Goal: Transaction & Acquisition: Purchase product/service

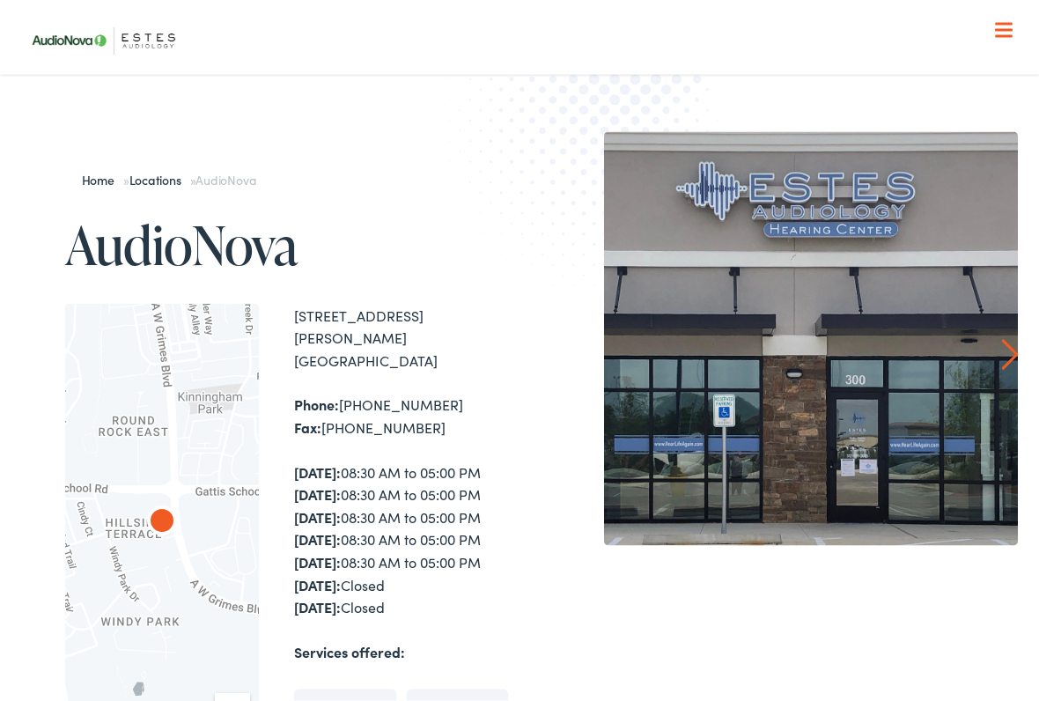
click at [1005, 36] on span at bounding box center [1004, 36] width 18 height 3
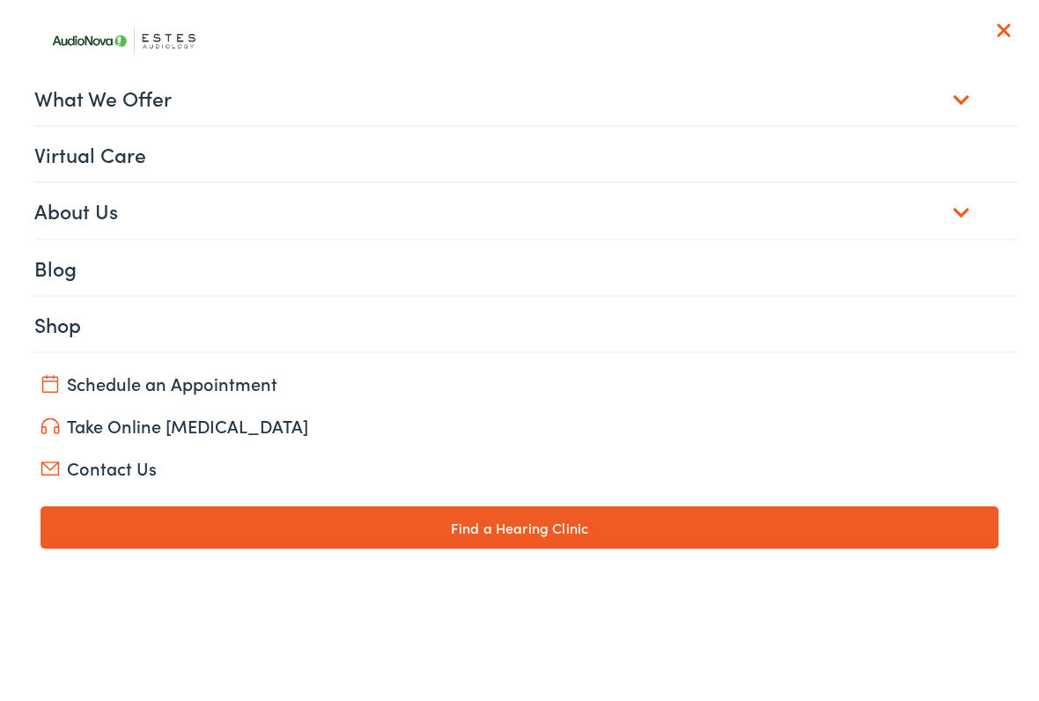
click at [961, 92] on link "What We Offer" at bounding box center [526, 97] width 985 height 55
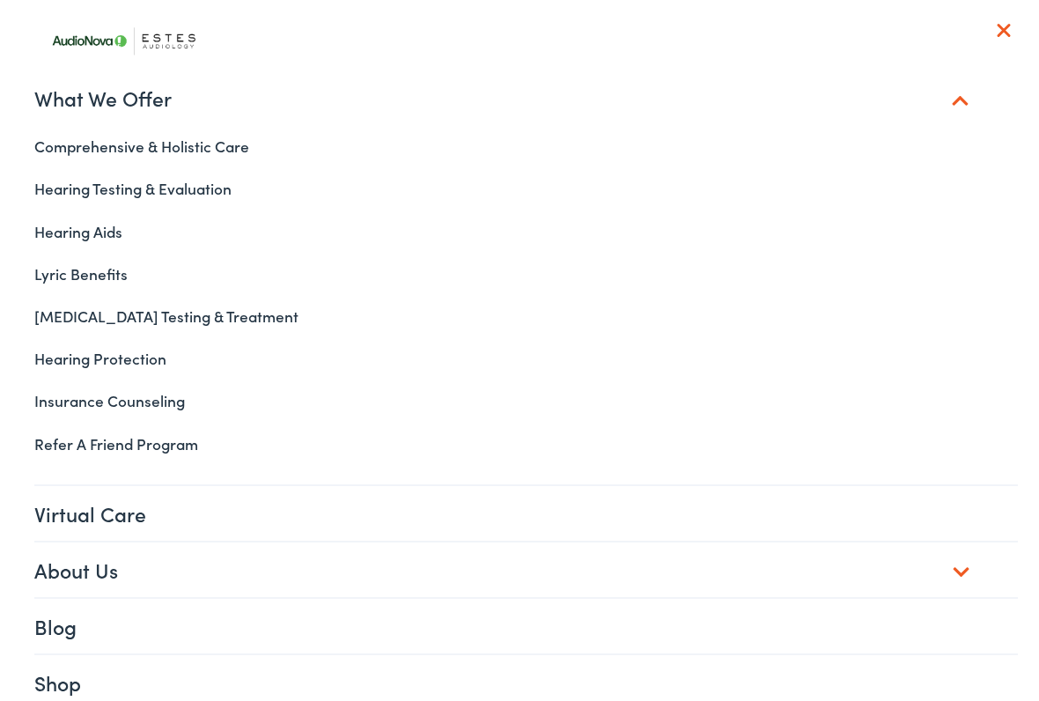
click at [78, 242] on link "Hearing Aids" at bounding box center [520, 232] width 998 height 42
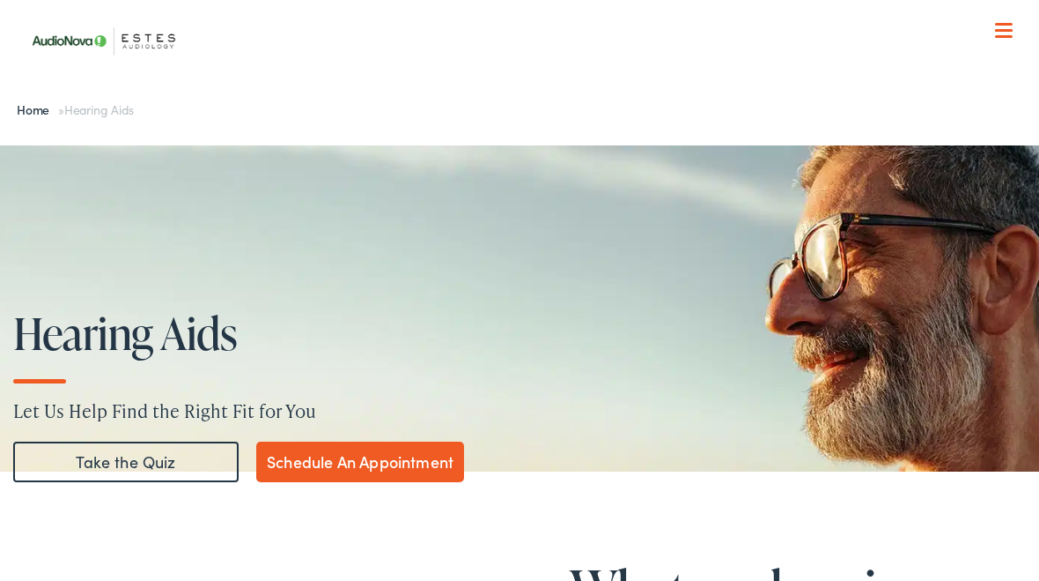
click at [999, 36] on span at bounding box center [1004, 36] width 18 height 3
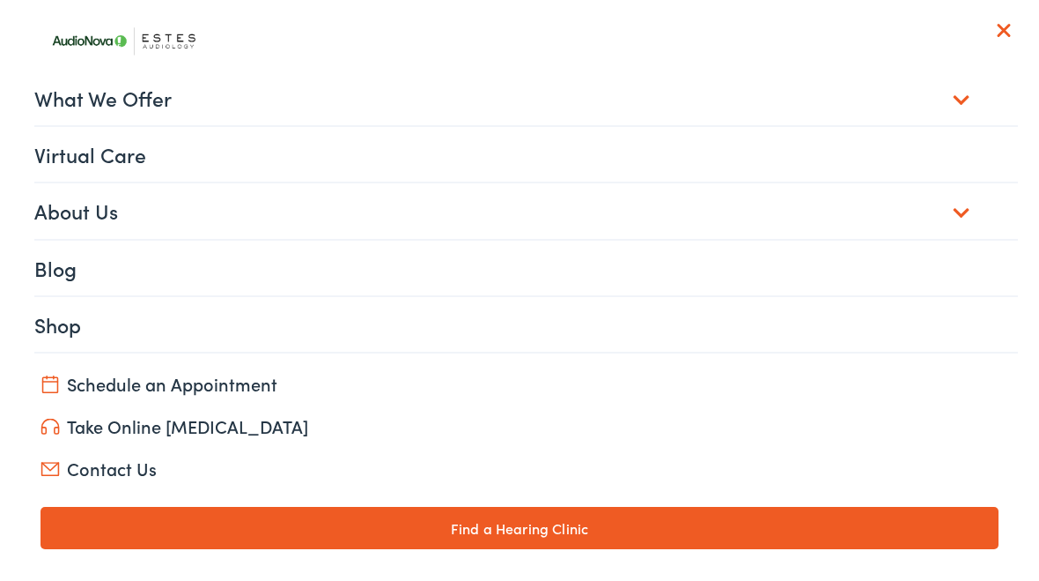
click at [202, 331] on link "Shop" at bounding box center [526, 324] width 985 height 55
click at [56, 329] on link "Shop" at bounding box center [526, 324] width 985 height 55
click at [748, 323] on link "Shop" at bounding box center [526, 324] width 985 height 55
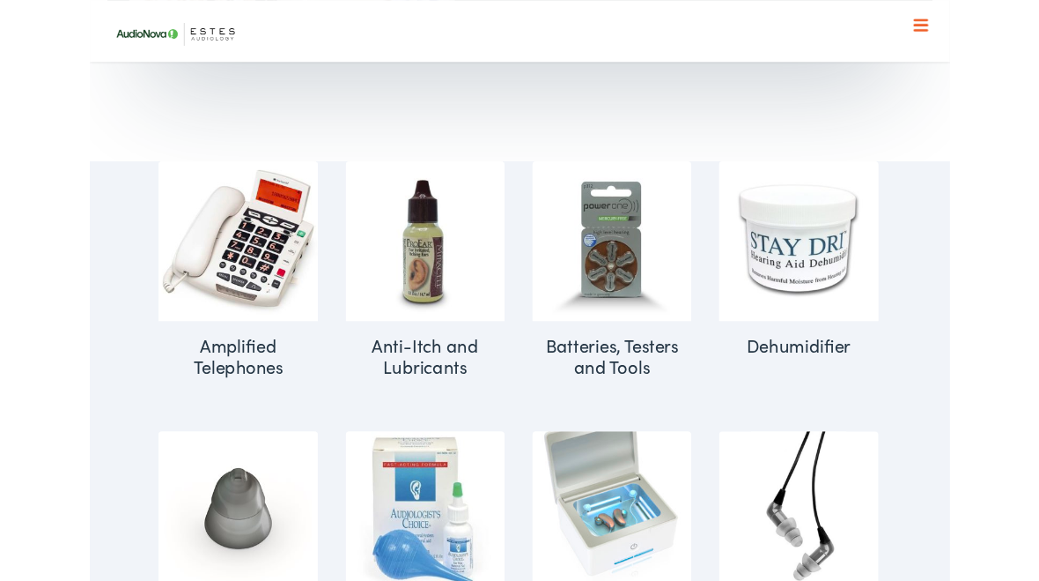
scroll to position [746, 0]
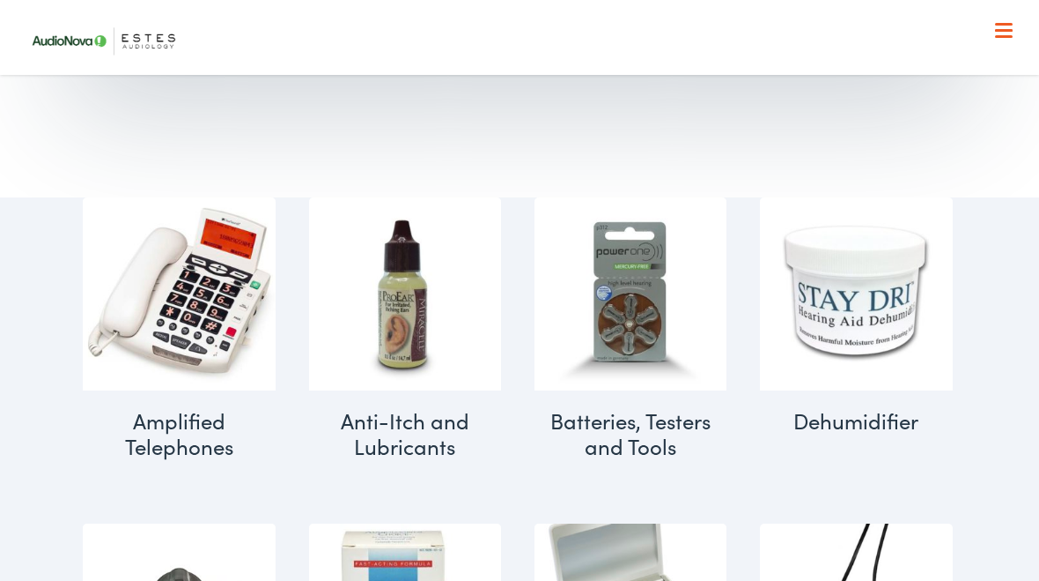
click at [951, 413] on h2 "Dehumidifier (4)" at bounding box center [856, 420] width 193 height 61
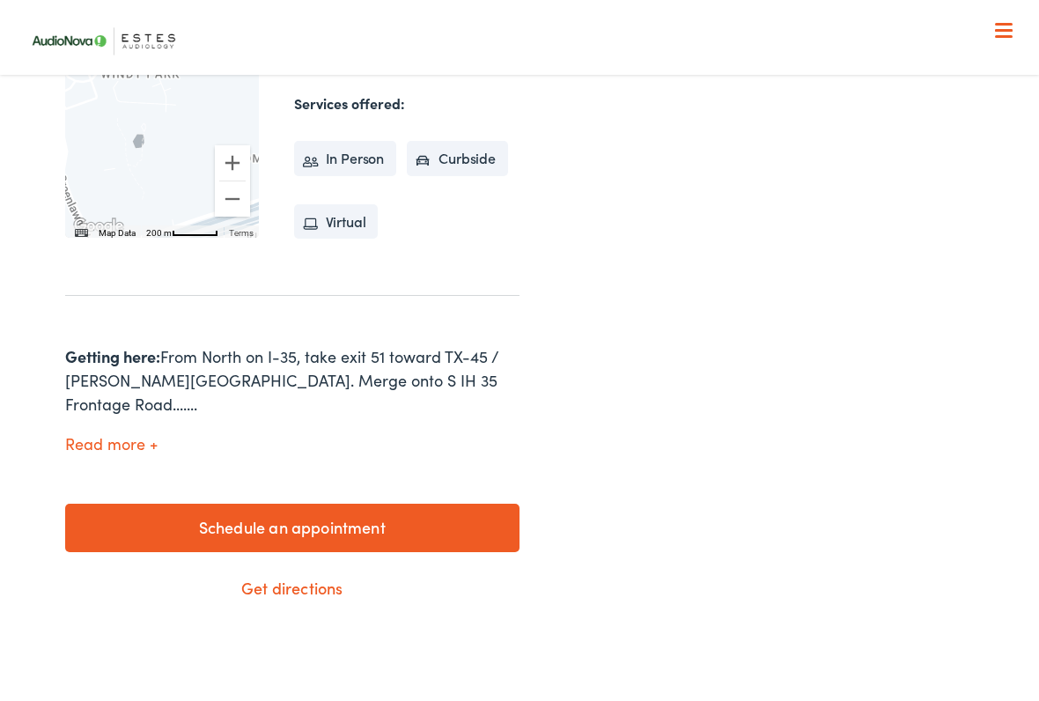
scroll to position [566, 0]
click at [148, 436] on button "Read more" at bounding box center [111, 445] width 92 height 18
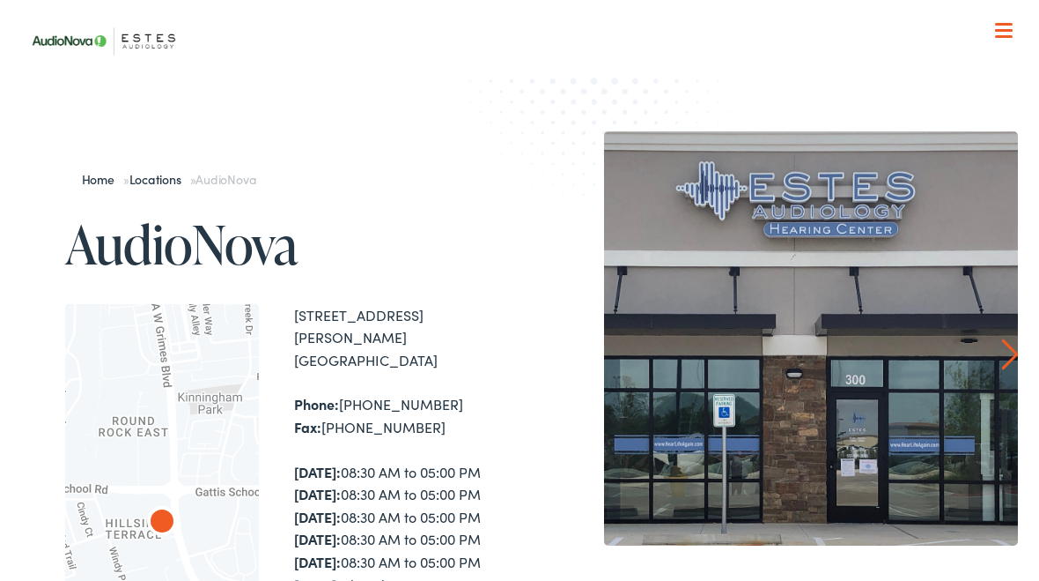
scroll to position [0, 0]
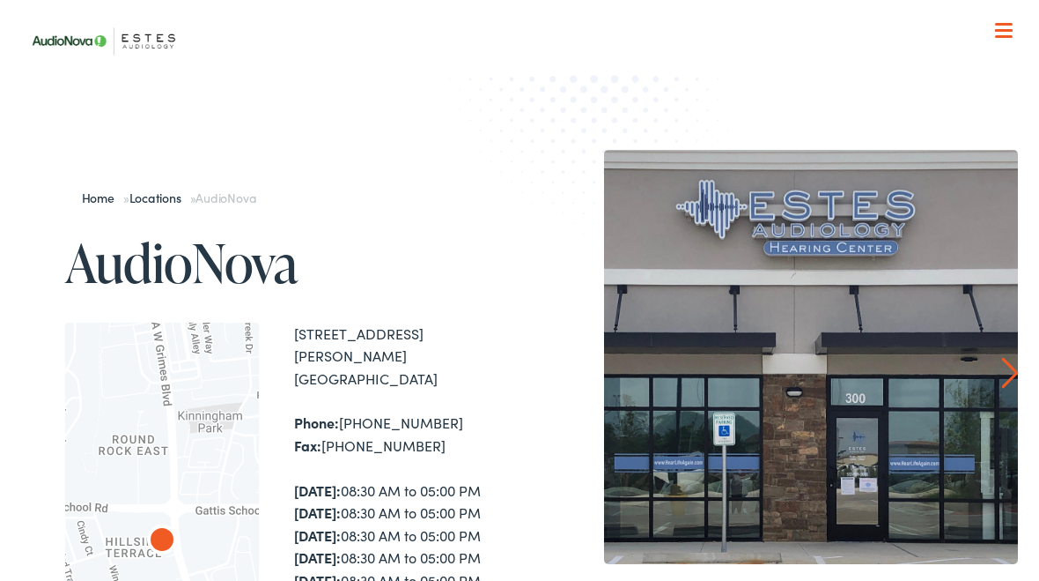
click at [1009, 29] on span at bounding box center [1004, 30] width 18 height 3
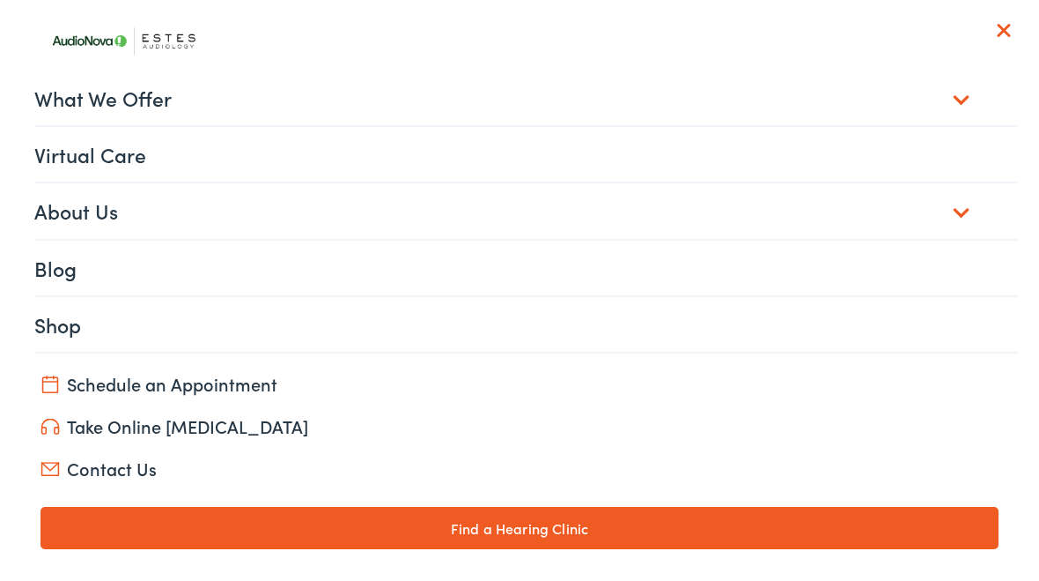
click at [59, 329] on link "Shop" at bounding box center [526, 324] width 985 height 55
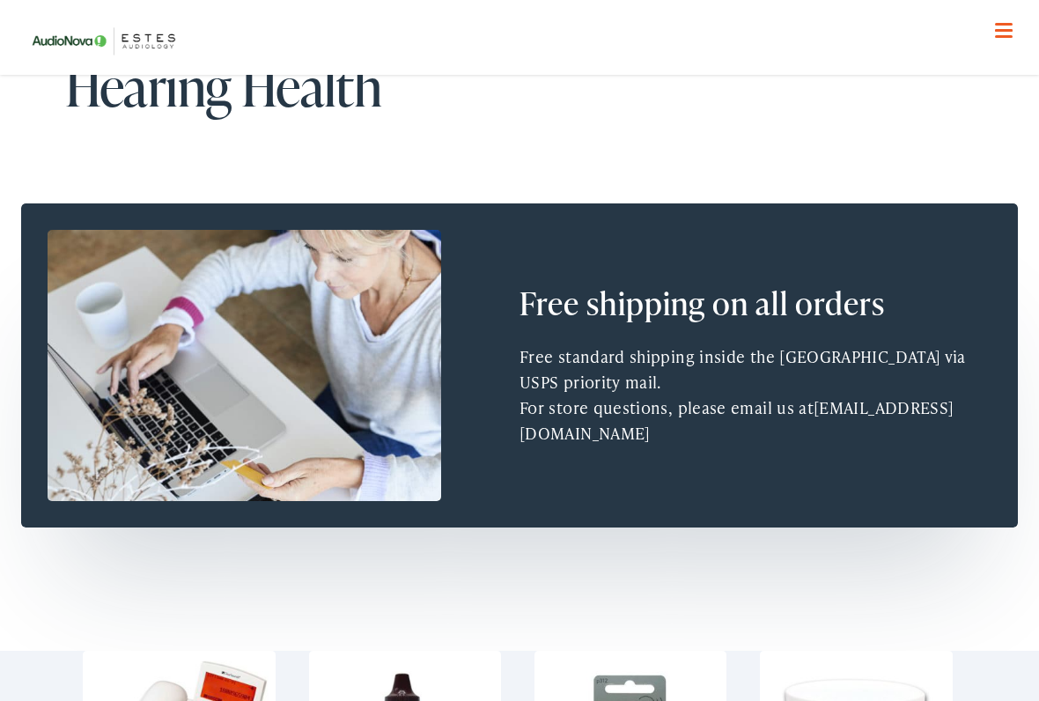
scroll to position [292, 0]
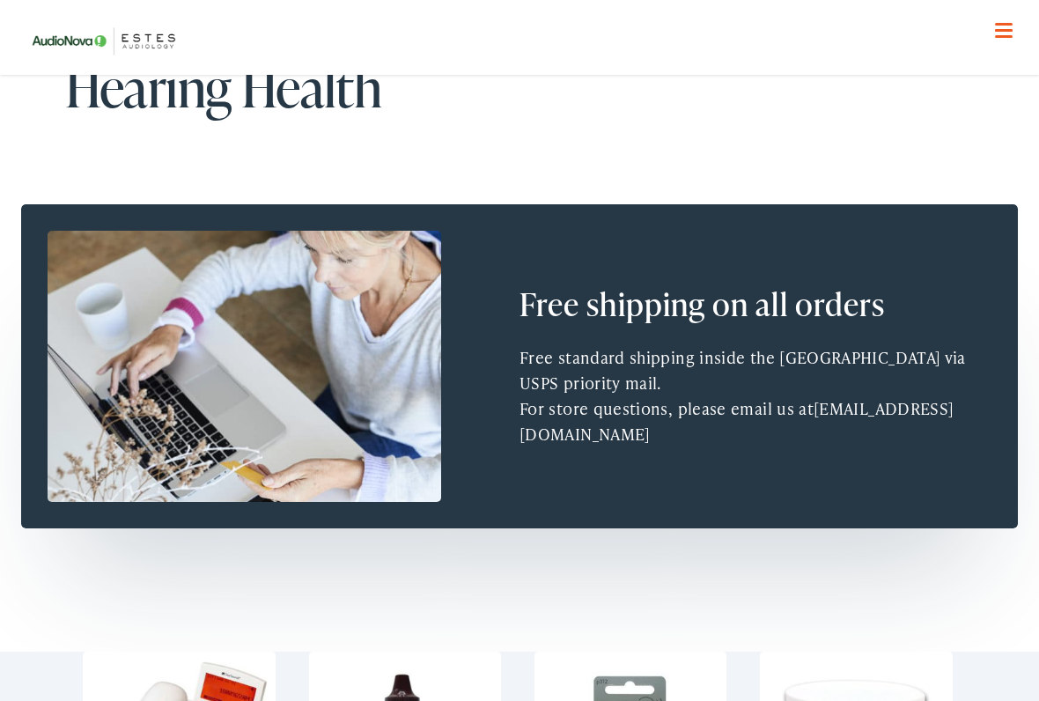
click at [742, 373] on p "Free standard shipping inside the [GEOGRAPHIC_DATA] via USPS priority mail." at bounding box center [756, 370] width 472 height 51
click at [339, 325] on img at bounding box center [245, 367] width 394 height 272
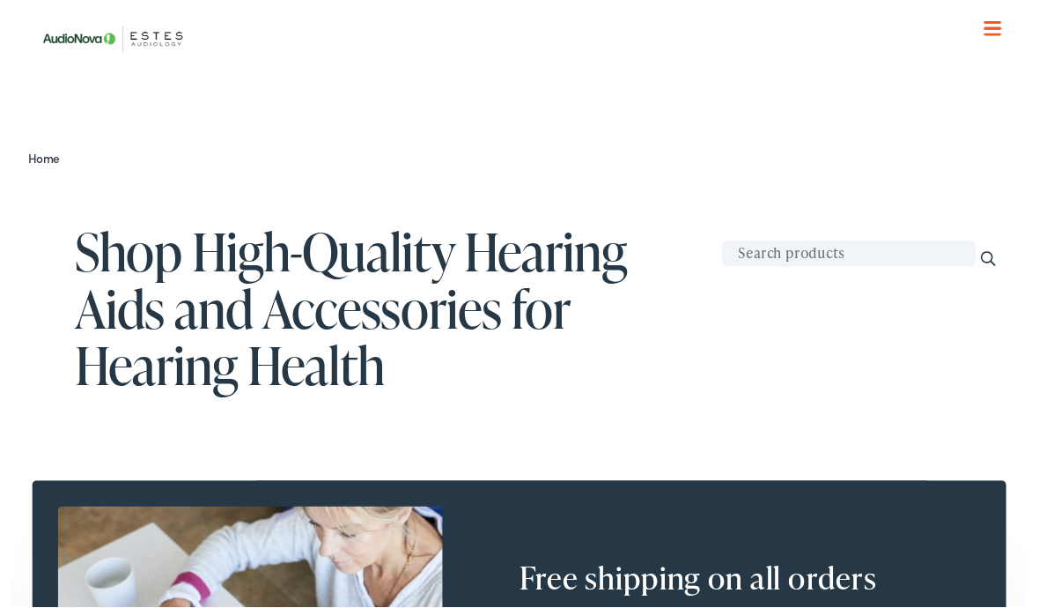
scroll to position [0, 0]
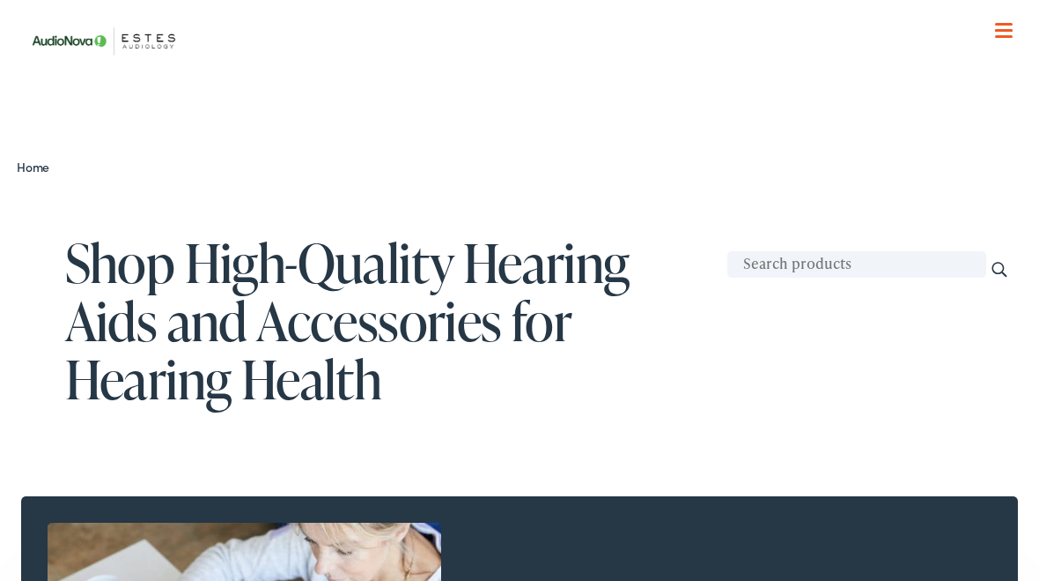
click at [797, 262] on input "text" at bounding box center [857, 264] width 259 height 26
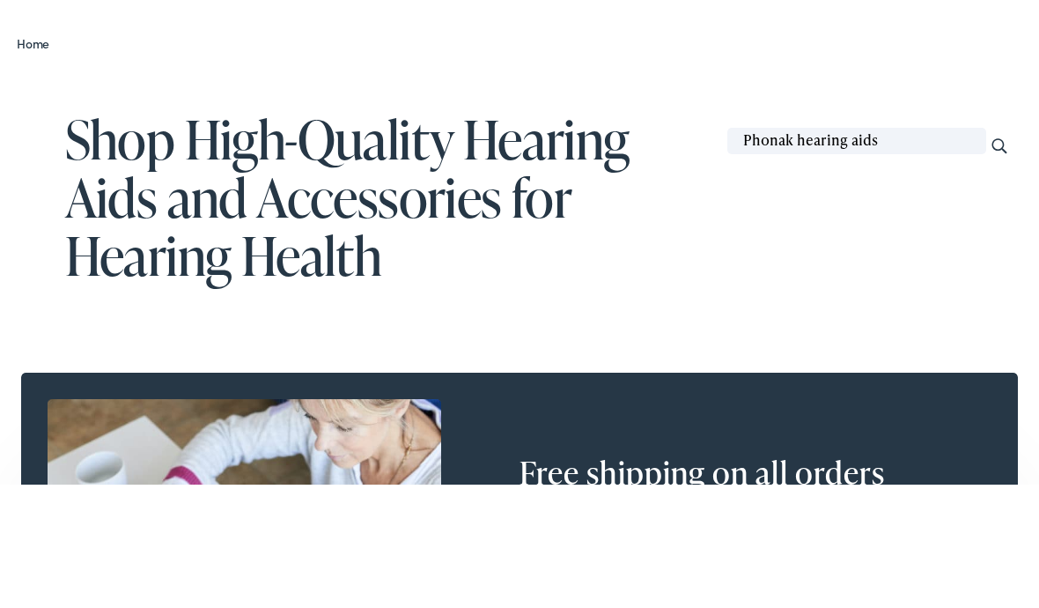
type input "Phonak hearing aids"
click at [1000, 260] on input "Search" at bounding box center [999, 269] width 19 height 19
